Goal: Transaction & Acquisition: Book appointment/travel/reservation

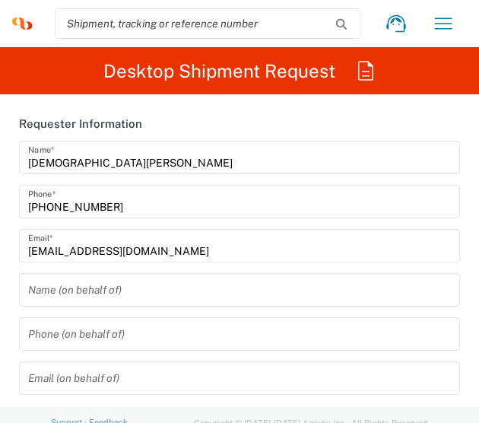
type input "[US_STATE]"
type input "[GEOGRAPHIC_DATA]"
type input "3251"
type input "Syneos Health, LLC-[GEOGRAPHIC_DATA] [GEOGRAPHIC_DATA] [GEOGRAPHIC_DATA]"
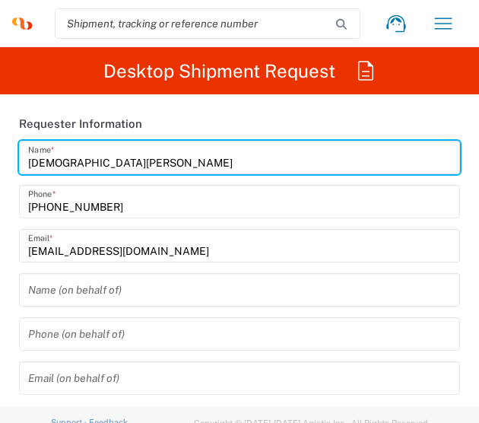
drag, startPoint x: 129, startPoint y: 167, endPoint x: -38, endPoint y: 162, distance: 167.4
click at [0, 162] on html "[DEMOGRAPHIC_DATA][PERSON_NAME] Home Shipment estimator Shipment tracking Deskt…" at bounding box center [239, 211] width 479 height 423
type input "BIFS SUPPORT TEAM"
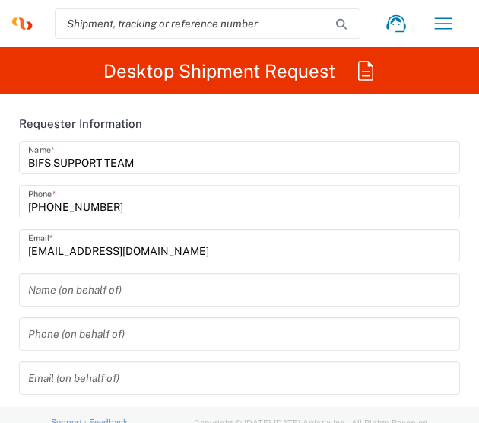
scroll to position [211, 0]
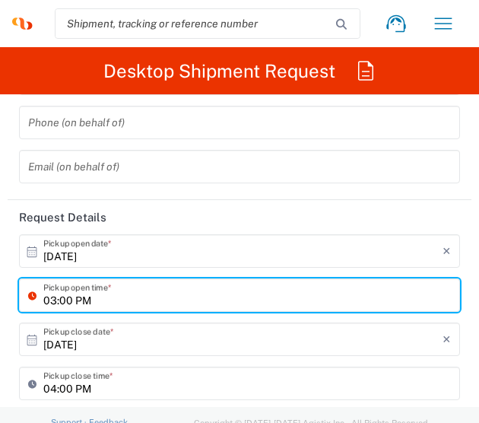
click at [358, 256] on input "[DATE]" at bounding box center [242, 251] width 399 height 27
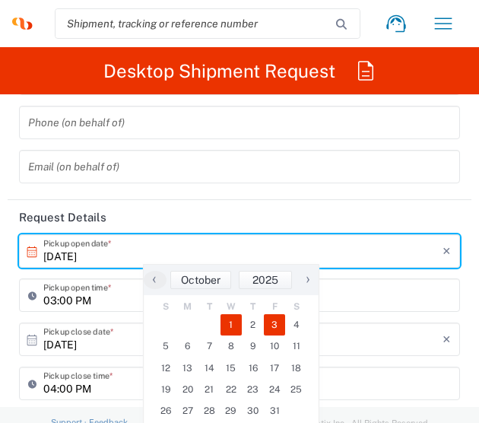
click at [276, 326] on span "3" at bounding box center [275, 324] width 22 height 21
type input "[DATE]"
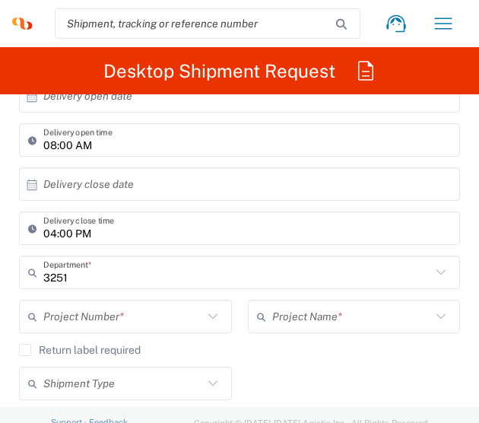
scroll to position [668, 0]
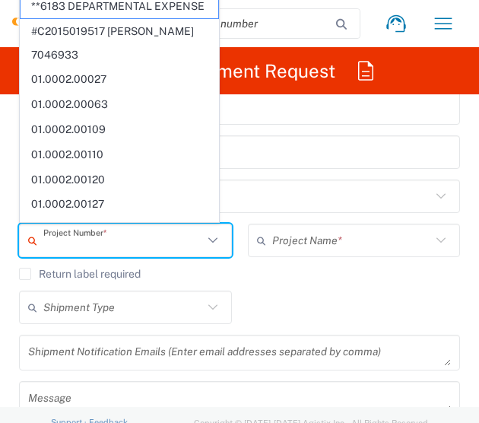
click at [112, 246] on input "text" at bounding box center [123, 240] width 160 height 27
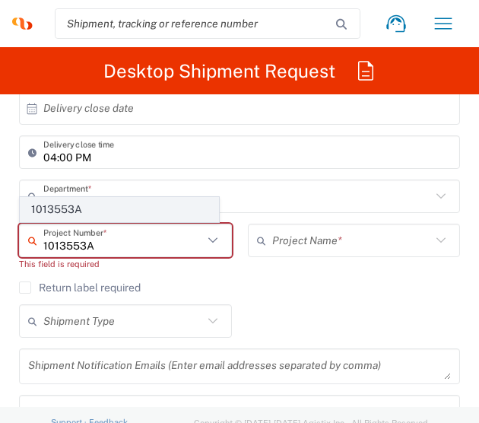
type input "1013553A"
click at [75, 211] on span "1013553A" at bounding box center [120, 210] width 198 height 24
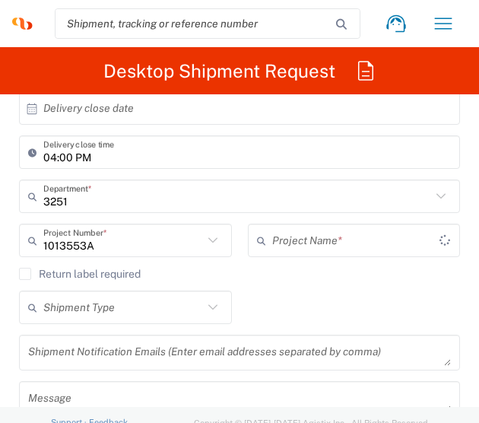
type input "Abbvie 1013553A"
click at [268, 295] on div "Shipment Type Batch Regular" at bounding box center [239, 313] width 457 height 44
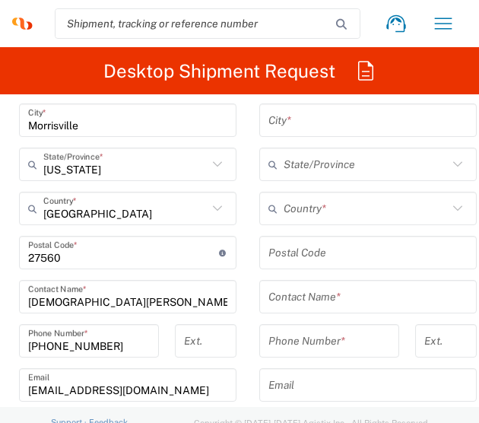
scroll to position [1293, 0]
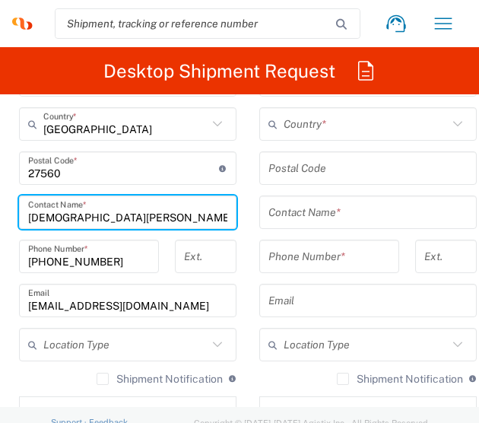
drag, startPoint x: 139, startPoint y: 211, endPoint x: -38, endPoint y: 205, distance: 177.3
click at [0, 205] on html "[DEMOGRAPHIC_DATA][PERSON_NAME] Home Shipment estimator Shipment tracking Deskt…" at bounding box center [239, 211] width 479 height 423
type input "b"
type input "BIFS SUPPORT TEAM"
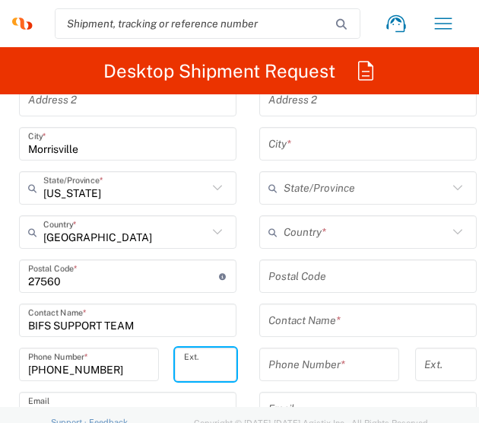
scroll to position [989, 0]
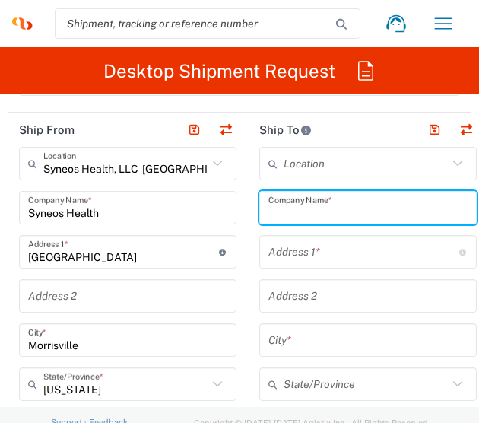
click at [298, 218] on input "text" at bounding box center [367, 208] width 199 height 27
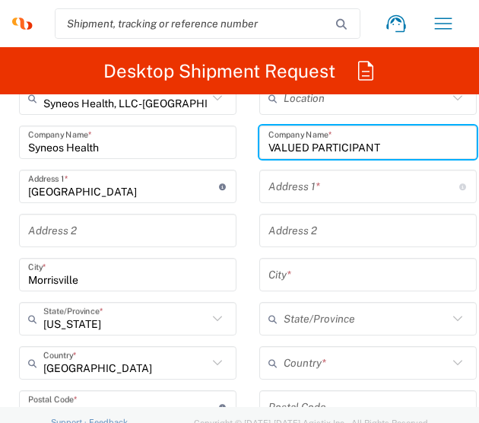
scroll to position [1141, 0]
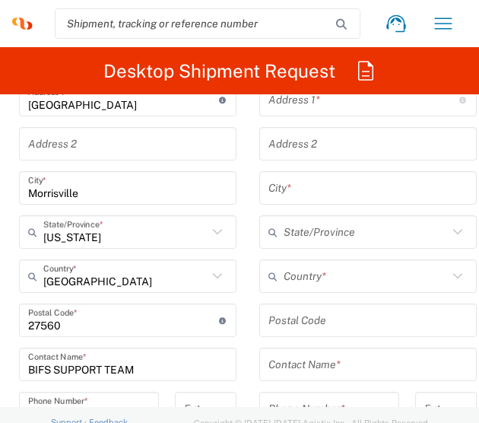
type input "VALUED PARTICIPANT"
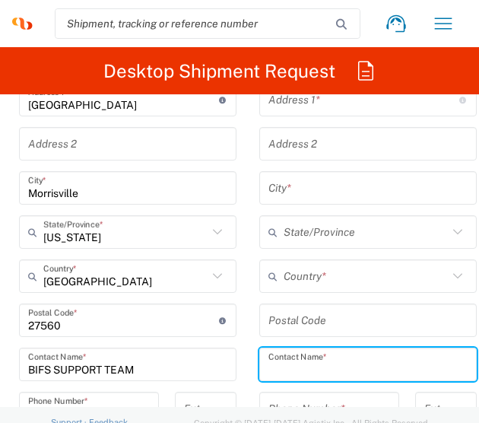
click at [316, 366] on input "text" at bounding box center [367, 364] width 199 height 27
type input "VALUED PARTICIPANT"
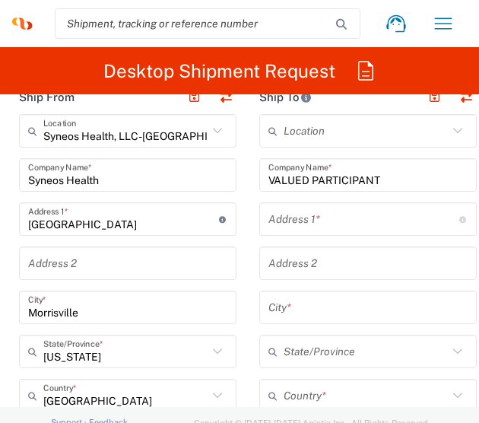
scroll to position [989, 0]
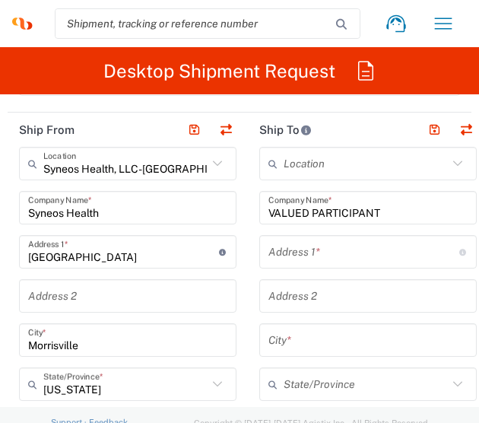
click at [290, 257] on input "text" at bounding box center [363, 252] width 191 height 27
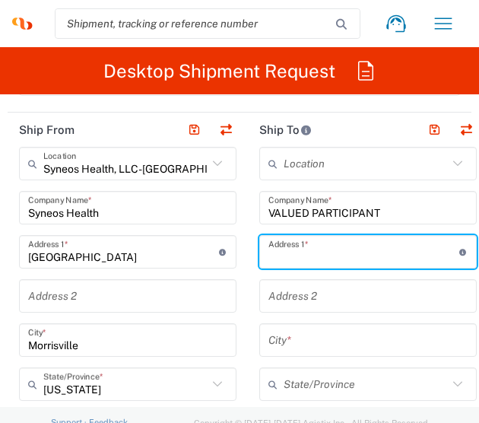
paste input "14668 Reserve Ln"
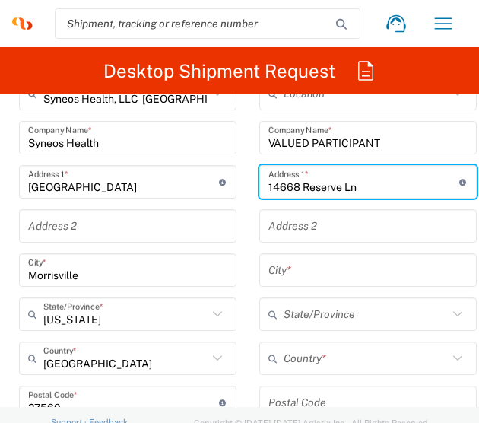
scroll to position [1141, 0]
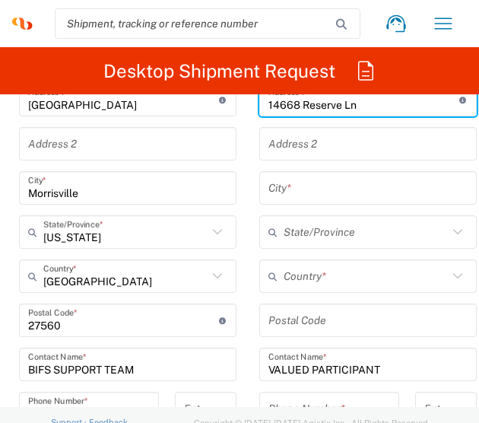
type input "14668 Reserve Ln"
click at [291, 282] on input "text" at bounding box center [366, 276] width 164 height 27
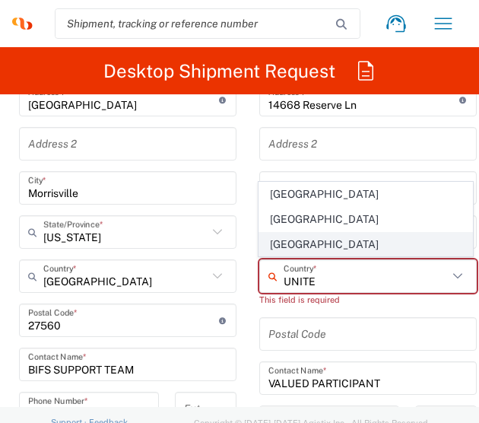
click at [325, 235] on span "[GEOGRAPHIC_DATA]" at bounding box center [365, 245] width 213 height 24
type input "[GEOGRAPHIC_DATA]"
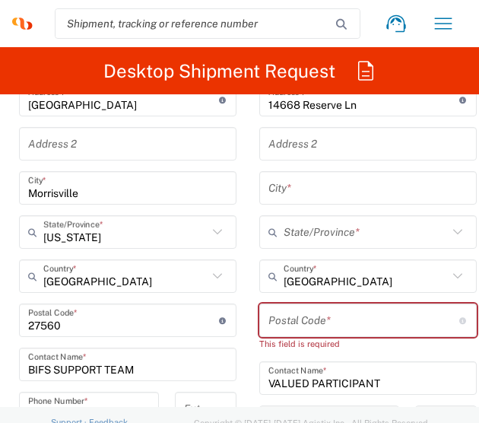
click at [317, 192] on input "text" at bounding box center [367, 188] width 199 height 27
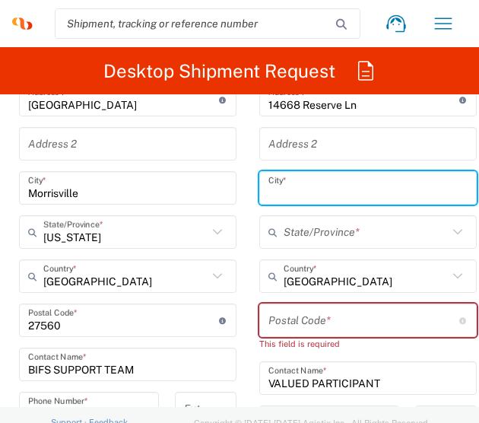
paste input "[GEOGRAPHIC_DATA]"
type input "[GEOGRAPHIC_DATA]"
click at [306, 229] on input "text" at bounding box center [366, 232] width 164 height 27
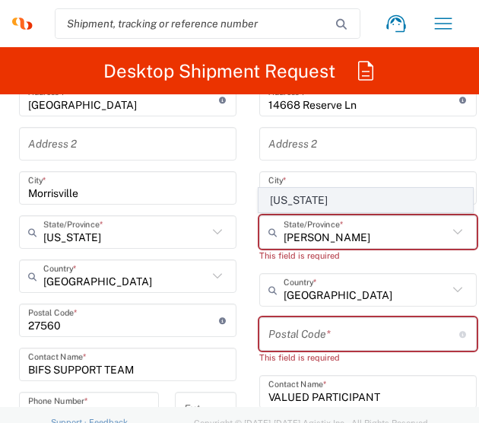
click at [307, 193] on span "[US_STATE]" at bounding box center [365, 201] width 213 height 24
type input "[US_STATE]"
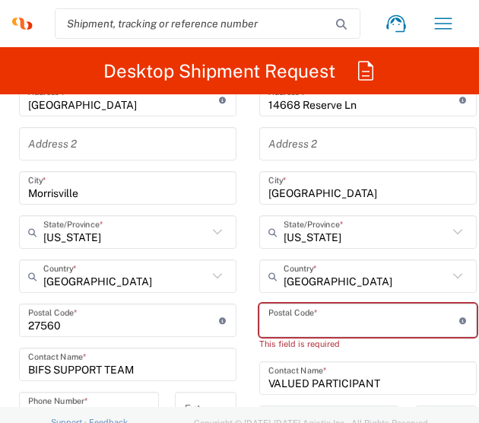
click at [310, 325] on input "undefined" at bounding box center [363, 320] width 191 height 27
paste input "34109"
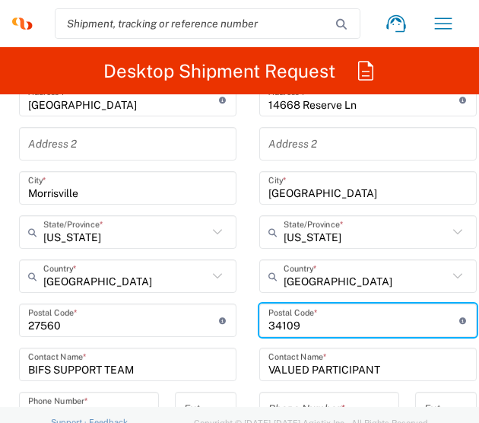
type input "34109"
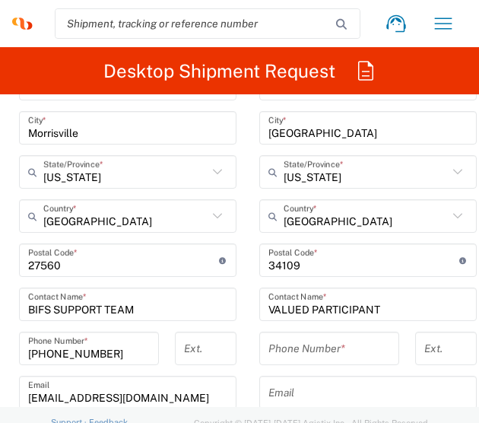
scroll to position [1293, 0]
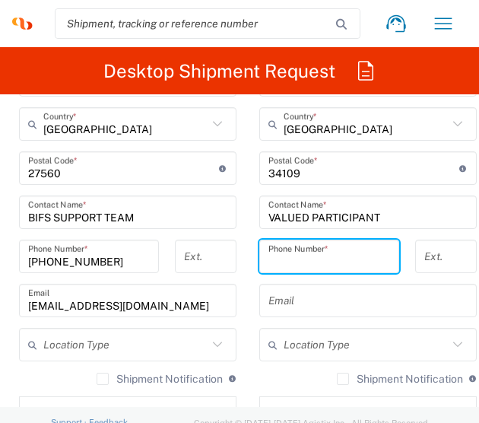
click at [324, 257] on input "tel" at bounding box center [329, 256] width 122 height 27
paste input "2398601590"
click at [283, 258] on input "2398601590" at bounding box center [329, 256] width 122 height 27
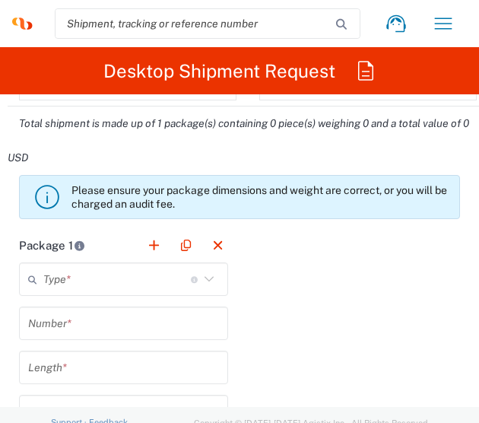
scroll to position [1673, 0]
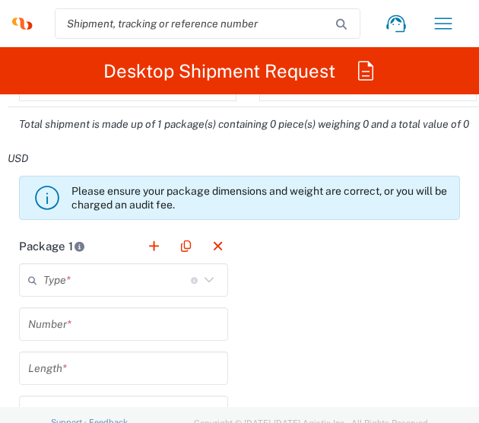
type input "[PHONE_NUMBER]"
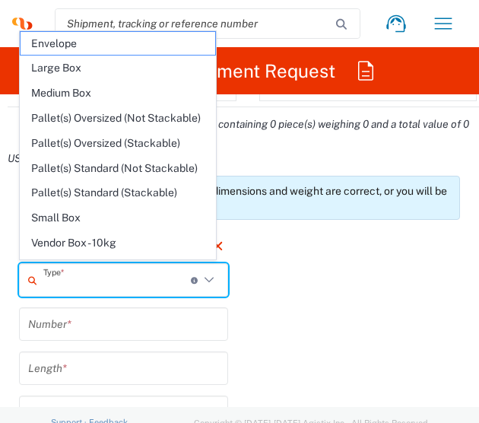
click at [178, 275] on input "text" at bounding box center [117, 280] width 148 height 27
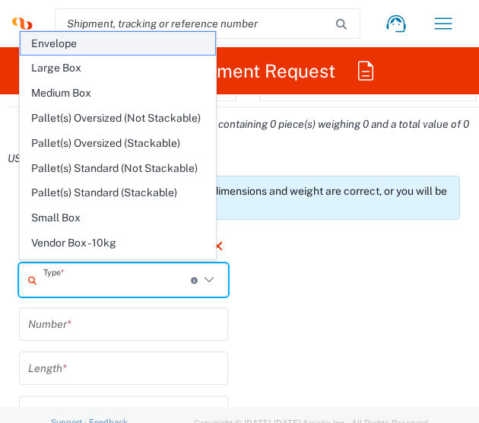
click at [75, 46] on span "Envelope" at bounding box center [118, 44] width 195 height 24
type input "Envelope"
type input "1"
type input "9.5"
type input "12.5"
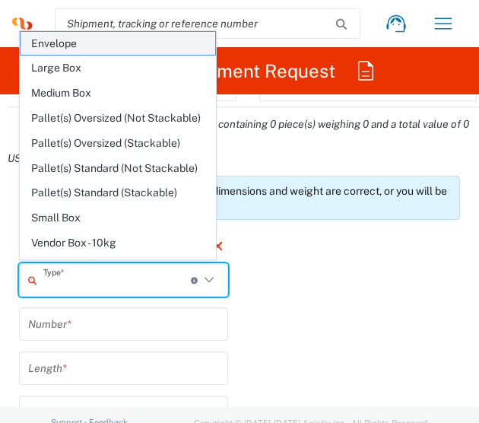
type input "0.25"
type input "in"
type input "0.45"
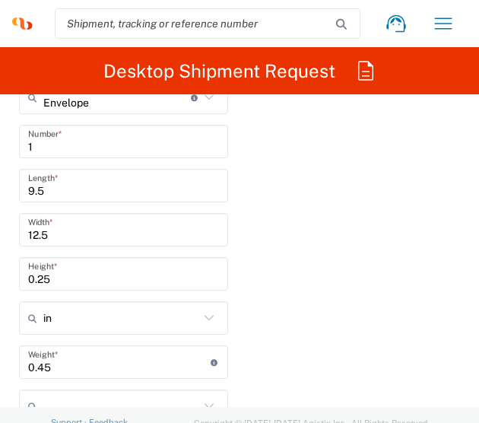
scroll to position [1977, 0]
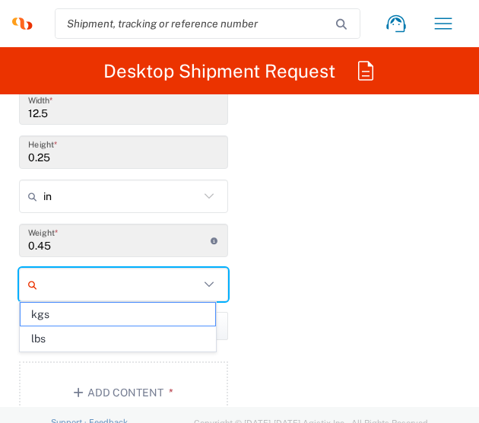
click at [138, 272] on input "text" at bounding box center [121, 284] width 156 height 24
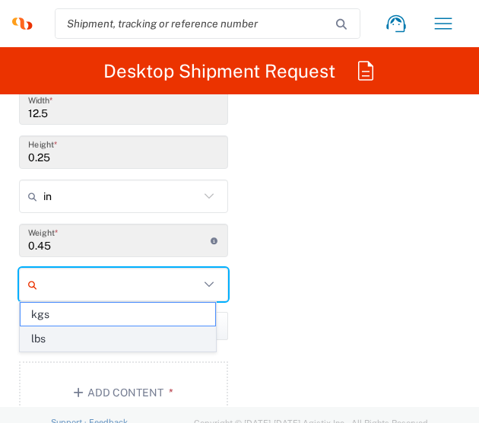
click at [78, 329] on span "lbs" at bounding box center [118, 339] width 195 height 24
type input "lbs"
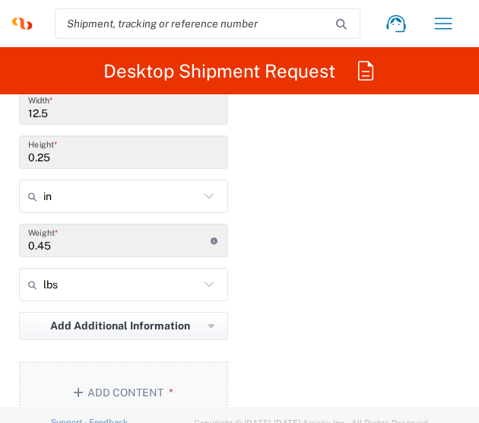
click at [113, 375] on button "Add Content *" at bounding box center [123, 392] width 209 height 62
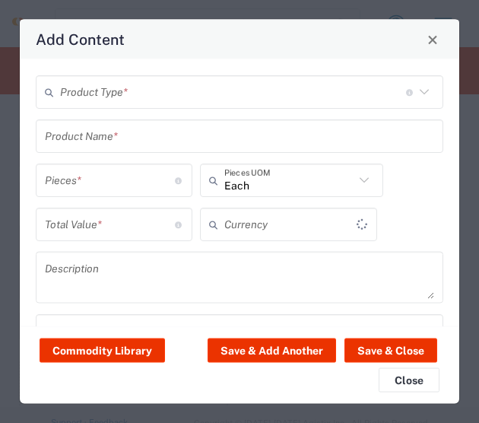
type input "US Dollar"
click at [85, 106] on div "Product Type * Document: Paper document generated internally by Syneos, a clien…" at bounding box center [240, 91] width 408 height 33
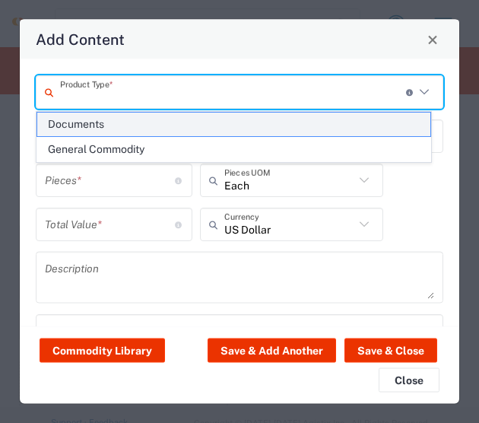
click at [84, 129] on span "Documents" at bounding box center [233, 125] width 393 height 24
type input "Documents"
type input "1"
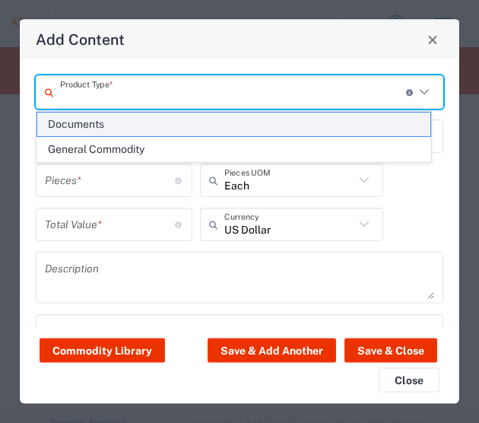
type textarea "Documents"
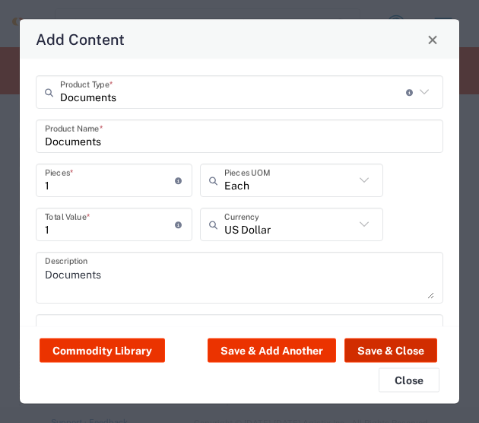
click at [382, 343] on button "Save & Close" at bounding box center [391, 350] width 93 height 24
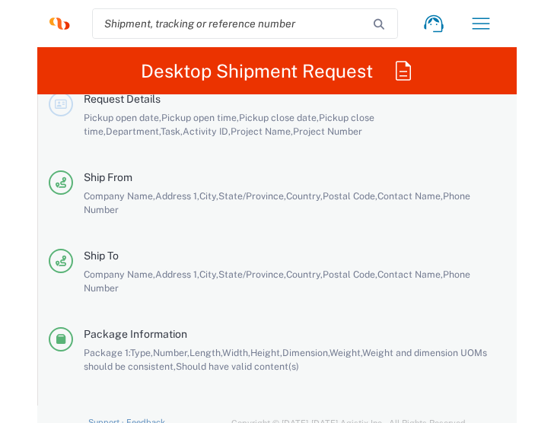
scroll to position [3416, 0]
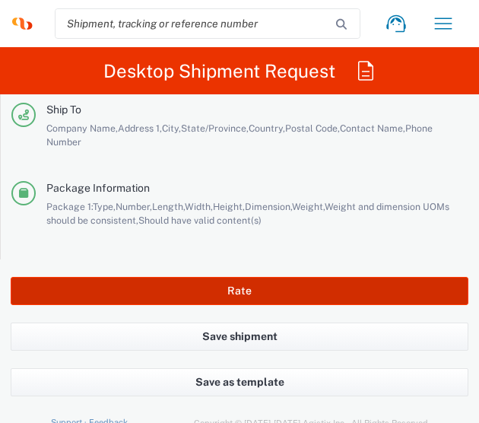
click at [201, 294] on button "Rate" at bounding box center [240, 291] width 458 height 28
type input "1013553A"
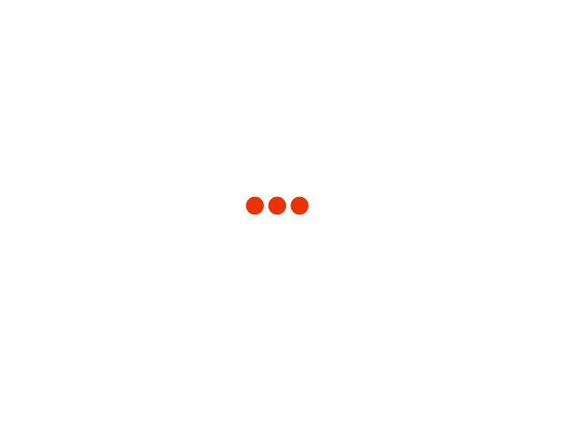
scroll to position [3355, 0]
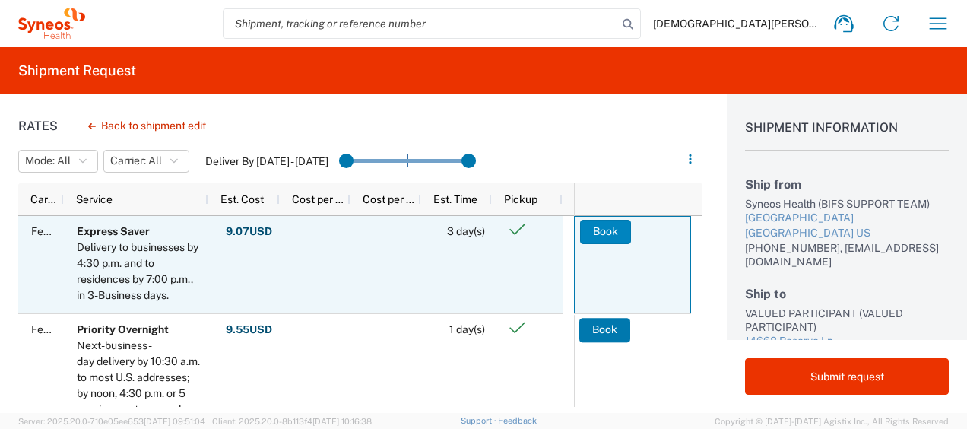
click at [478, 227] on button "Book" at bounding box center [605, 232] width 51 height 24
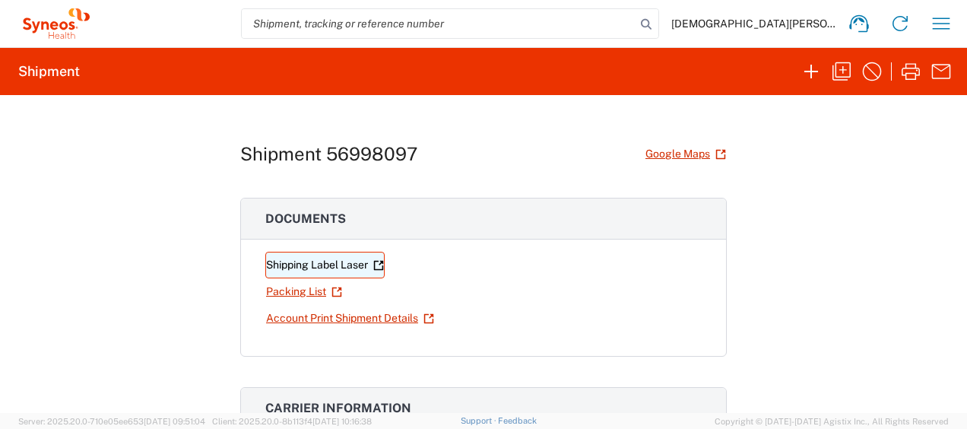
click at [341, 268] on link "Shipping Label Laser" at bounding box center [324, 265] width 119 height 27
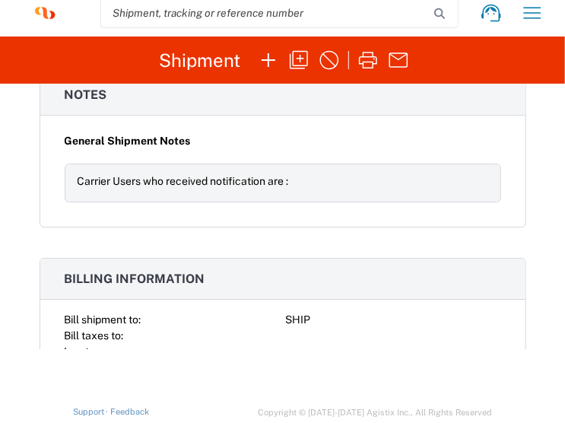
scroll to position [16, 0]
